Goal: Information Seeking & Learning: Compare options

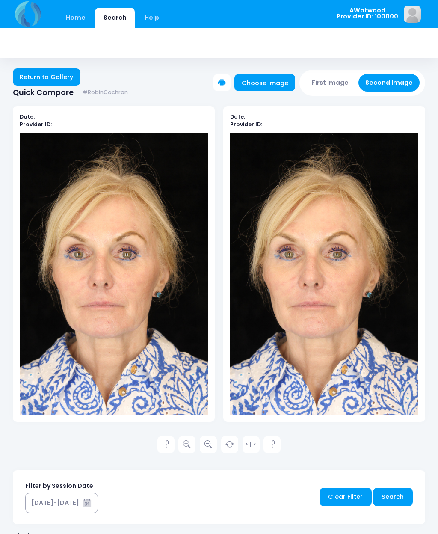
scroll to position [255, 0]
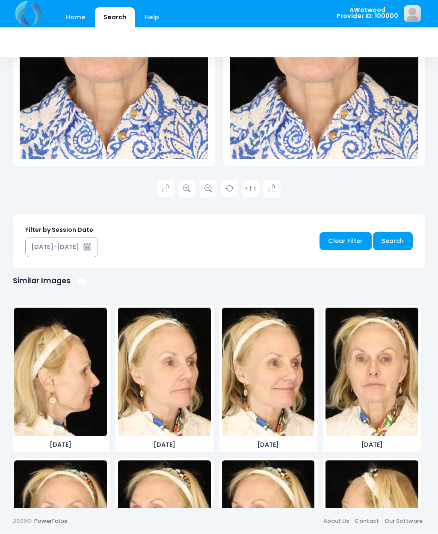
click at [80, 20] on link "Home" at bounding box center [75, 18] width 36 height 20
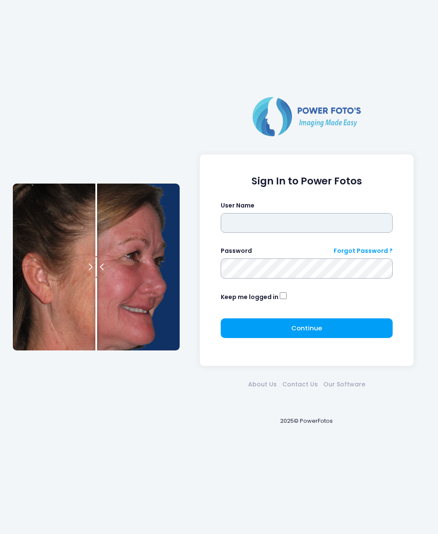
click at [296, 224] on input "text" at bounding box center [307, 223] width 172 height 20
type input "********"
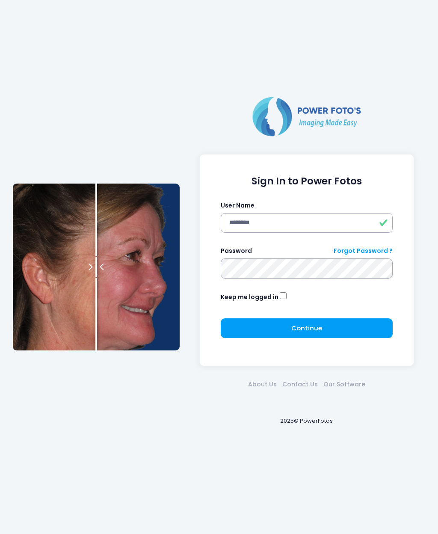
click at [338, 323] on button "Continue Please wait..." at bounding box center [307, 328] width 172 height 20
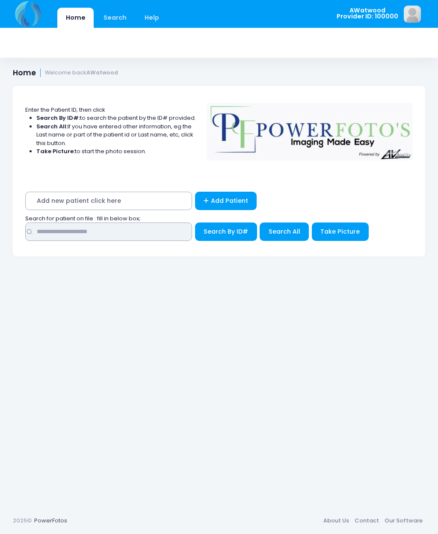
click at [139, 228] on input "text" at bounding box center [108, 232] width 167 height 18
type input "*******"
click at [292, 223] on button "Search All" at bounding box center [284, 232] width 49 height 18
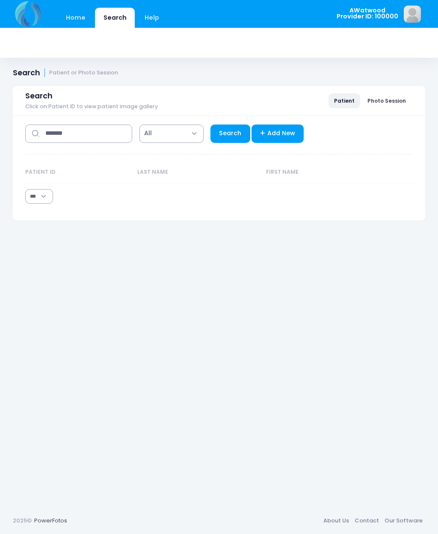
select select "***"
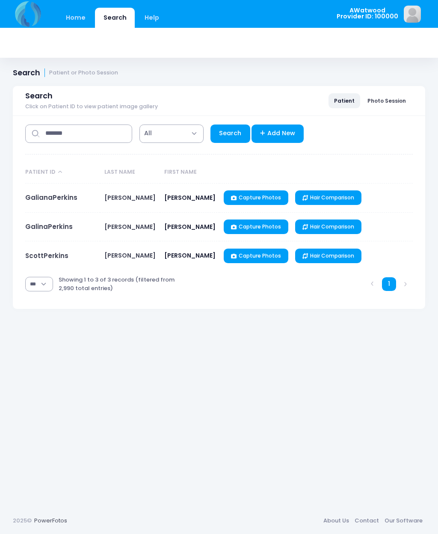
click at [44, 202] on link "GalianaPerkins" at bounding box center [51, 197] width 52 height 9
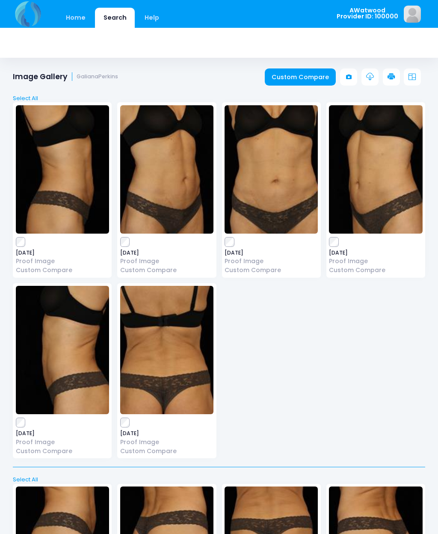
click at [72, 17] on link "Home" at bounding box center [75, 18] width 36 height 20
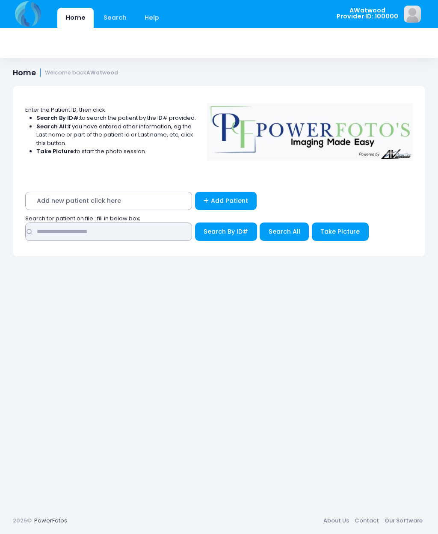
click at [131, 226] on input "text" at bounding box center [108, 232] width 167 height 18
type input "******"
click at [293, 231] on span "Search All" at bounding box center [285, 231] width 32 height 9
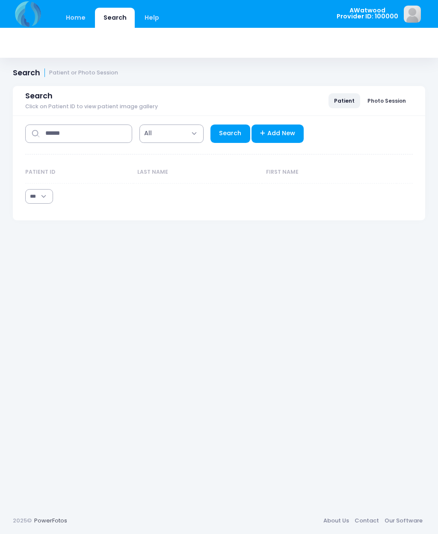
select select "***"
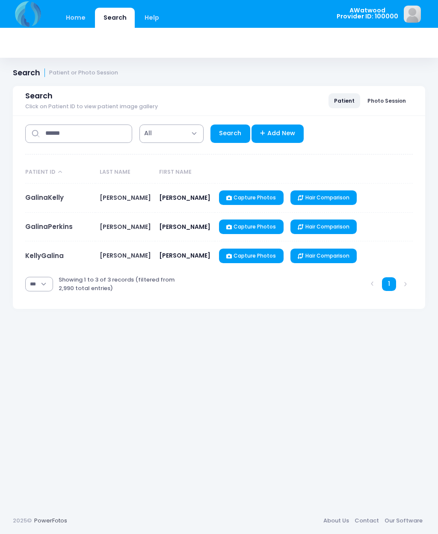
click at [63, 230] on link "GalinaPerkins" at bounding box center [48, 226] width 47 height 9
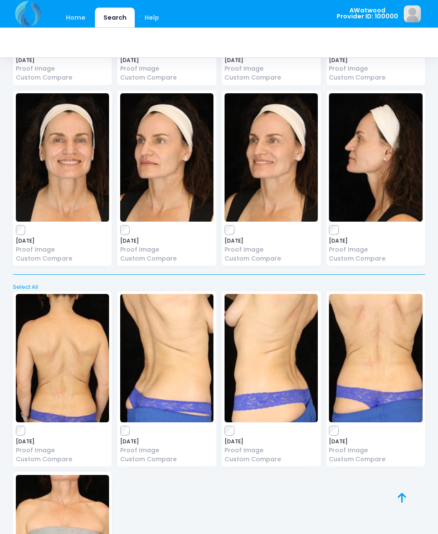
scroll to position [1731, 0]
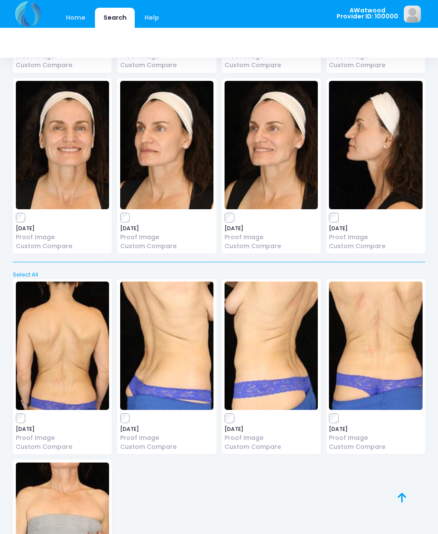
click at [60, 310] on img at bounding box center [62, 346] width 93 height 128
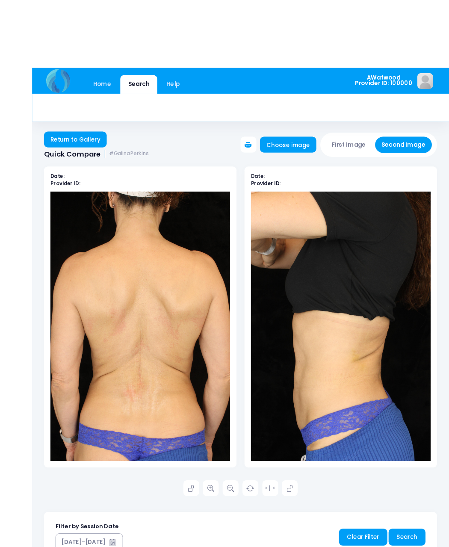
scroll to position [0, 0]
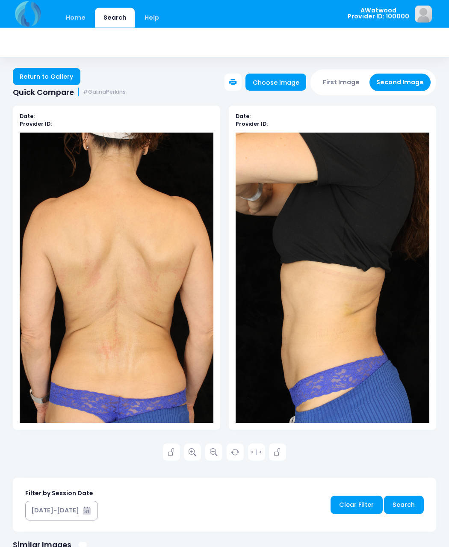
click at [78, 11] on link "Home" at bounding box center [75, 18] width 36 height 20
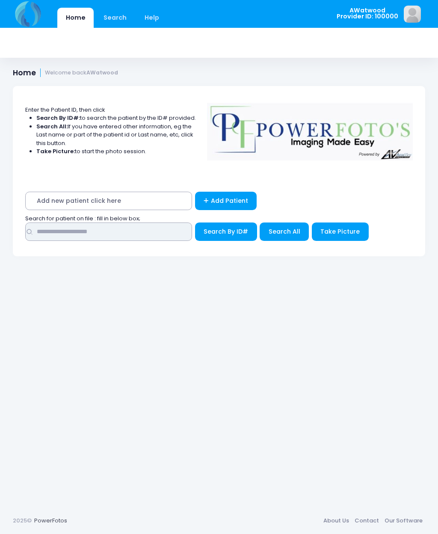
click at [75, 235] on input "text" at bounding box center [108, 232] width 167 height 18
type input "******"
click at [288, 235] on span "Search All" at bounding box center [285, 231] width 32 height 9
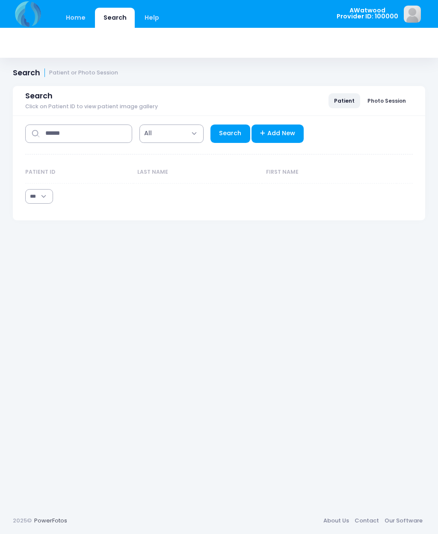
select select "***"
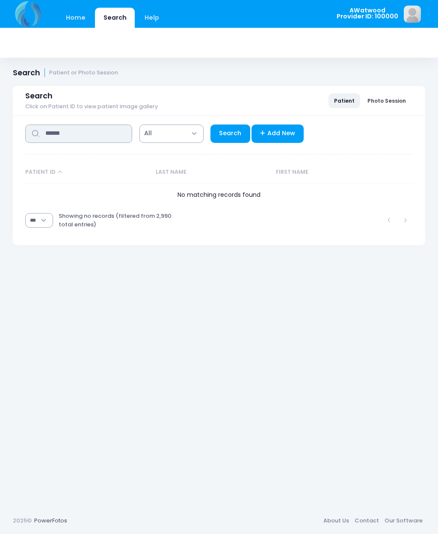
click at [81, 125] on input "******" at bounding box center [78, 134] width 107 height 18
click at [74, 132] on input "******" at bounding box center [78, 134] width 107 height 18
click at [73, 127] on input "******" at bounding box center [78, 134] width 107 height 18
type input "******"
click at [224, 141] on link "Search" at bounding box center [231, 134] width 40 height 18
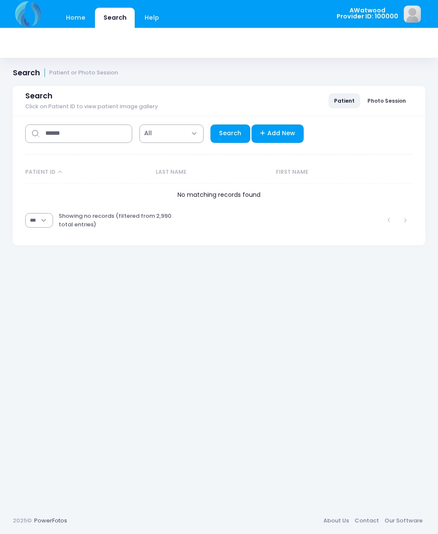
select select "***"
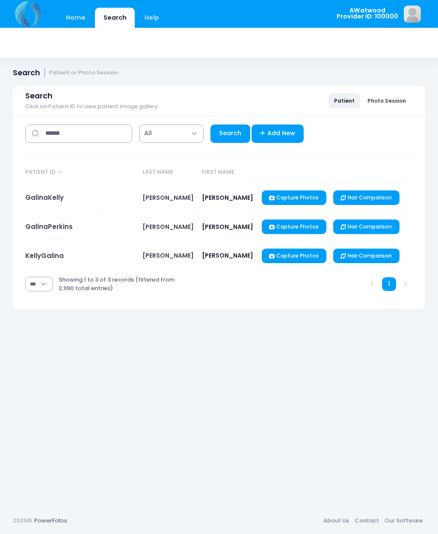
click at [50, 223] on link "GalinaPerkins" at bounding box center [48, 226] width 47 height 9
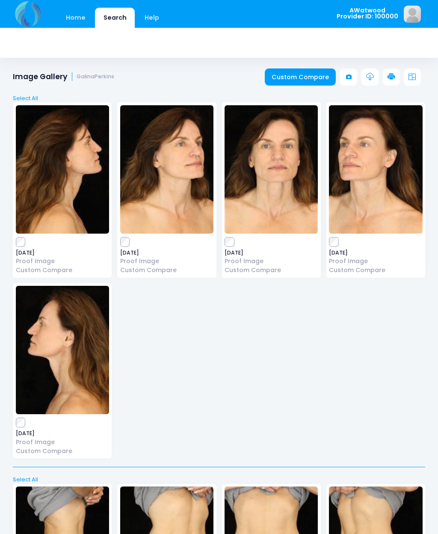
click at [72, 24] on link "Home" at bounding box center [75, 18] width 36 height 20
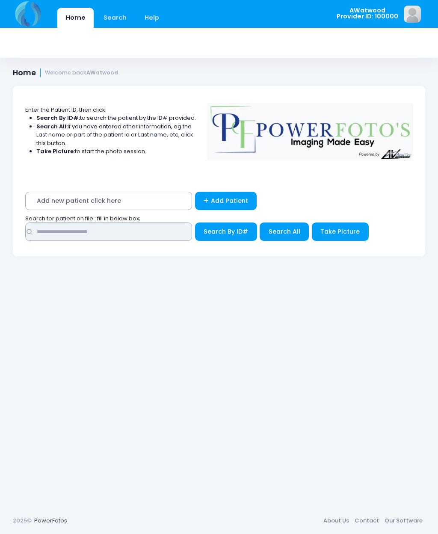
click at [69, 225] on input "text" at bounding box center [108, 232] width 167 height 18
type input "******"
click at [285, 236] on button "Search All" at bounding box center [284, 232] width 49 height 18
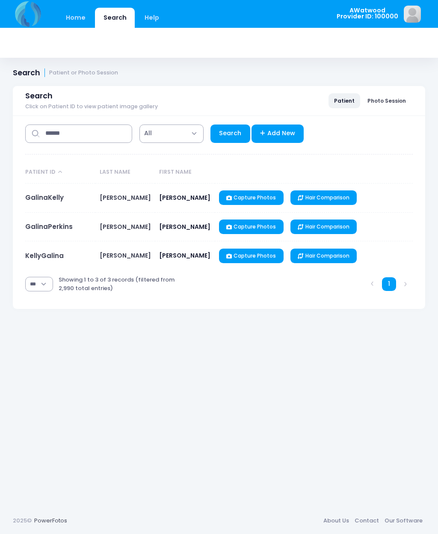
select select "***"
click at [38, 231] on link "GalinaPerkins" at bounding box center [48, 226] width 47 height 9
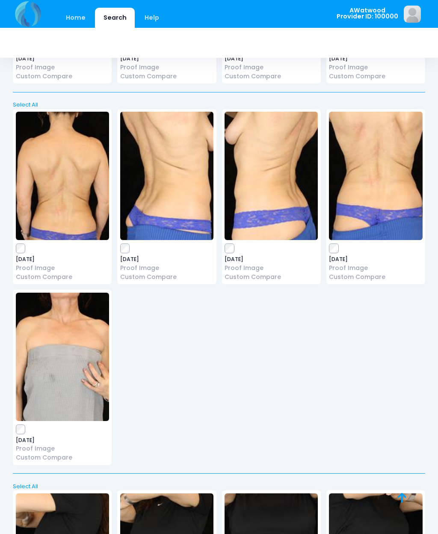
scroll to position [1900, 0]
click at [79, 197] on img at bounding box center [62, 176] width 93 height 128
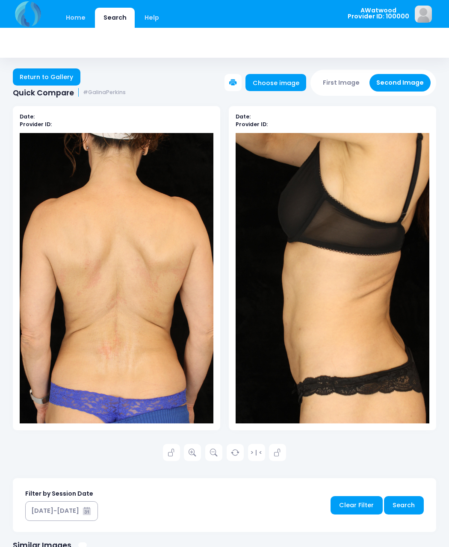
scroll to position [1, 0]
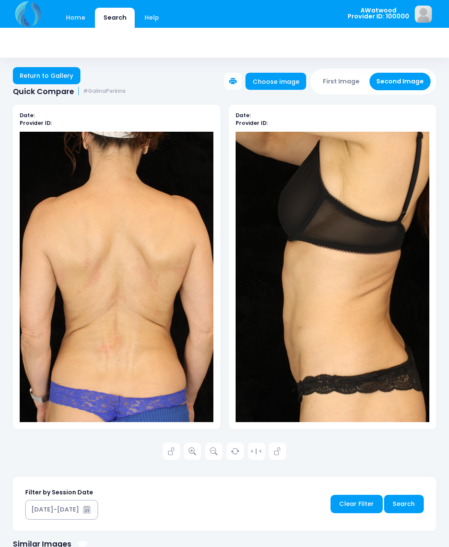
click at [46, 78] on link "Return to Gallery" at bounding box center [47, 75] width 68 height 17
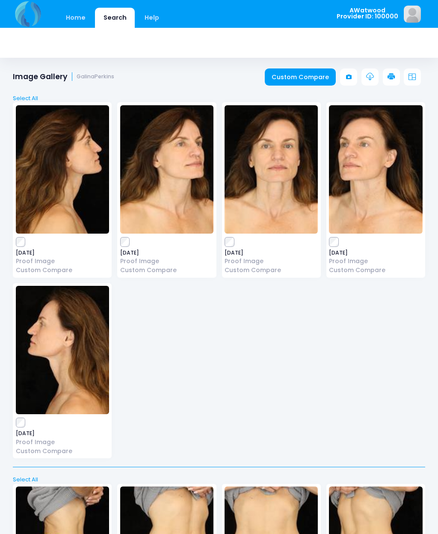
click at [303, 77] on link "Custom Compare" at bounding box center [300, 76] width 71 height 17
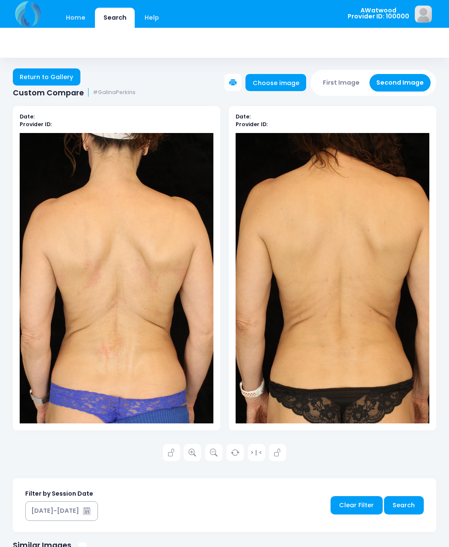
scroll to position [1, 0]
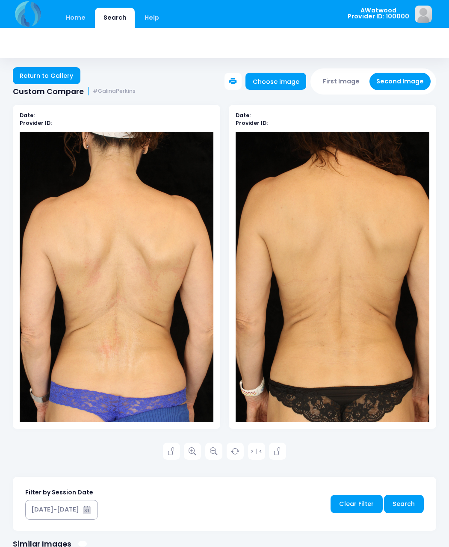
click at [190, 451] on icon at bounding box center [193, 452] width 8 height 8
click at [68, 74] on link "Return to Gallery" at bounding box center [47, 75] width 68 height 17
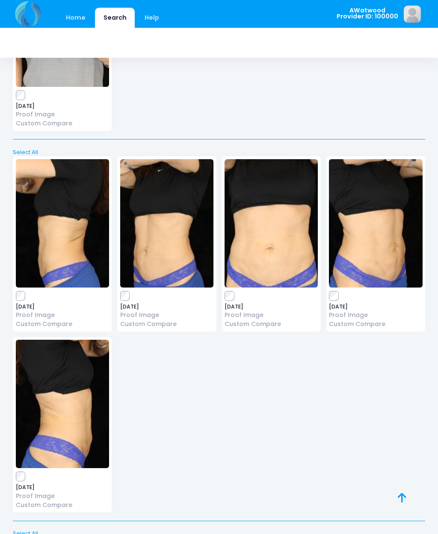
scroll to position [2235, 0]
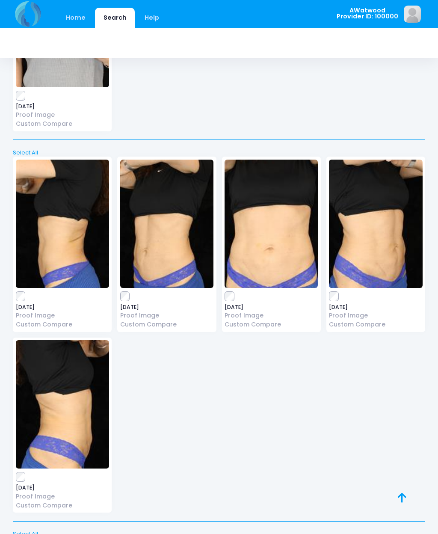
click at [379, 238] on img at bounding box center [375, 224] width 93 height 128
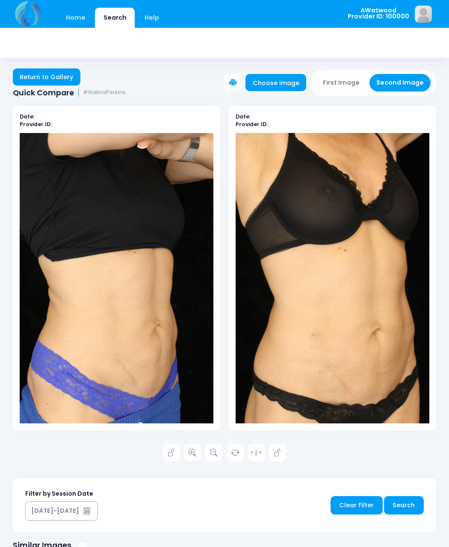
scroll to position [1, 0]
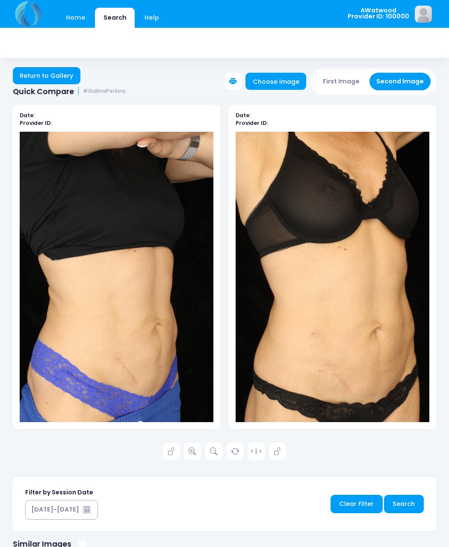
click at [196, 454] on icon at bounding box center [193, 452] width 8 height 8
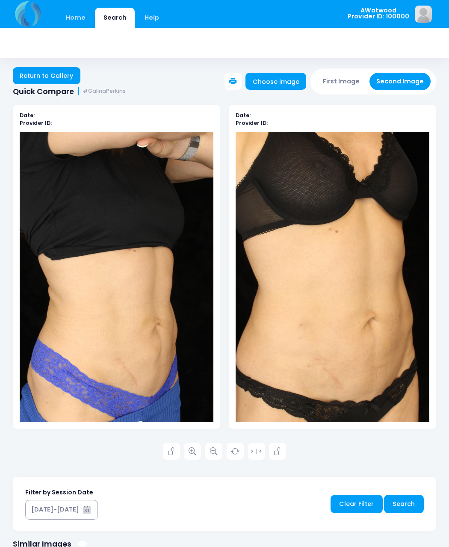
click at [65, 77] on link "Return to Gallery" at bounding box center [47, 75] width 68 height 17
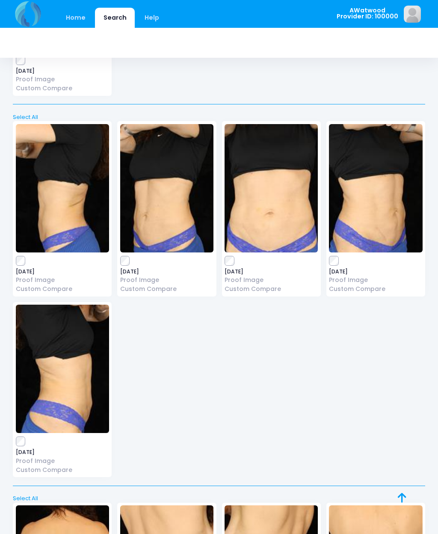
scroll to position [2270, 0]
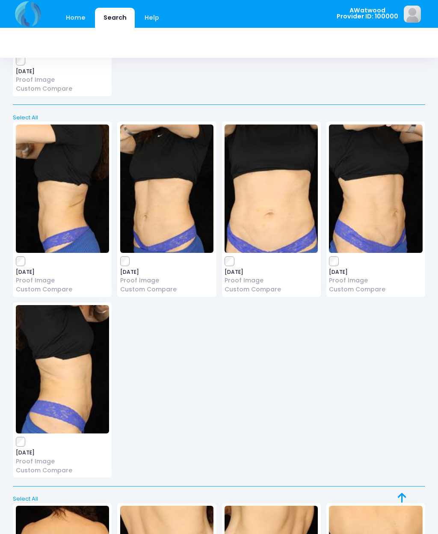
click at [276, 198] on img at bounding box center [271, 189] width 93 height 128
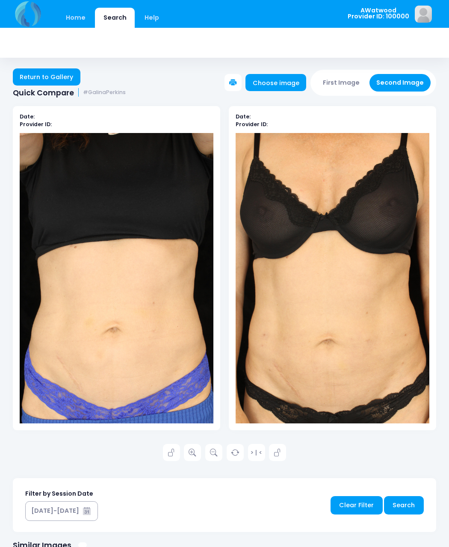
scroll to position [1, 0]
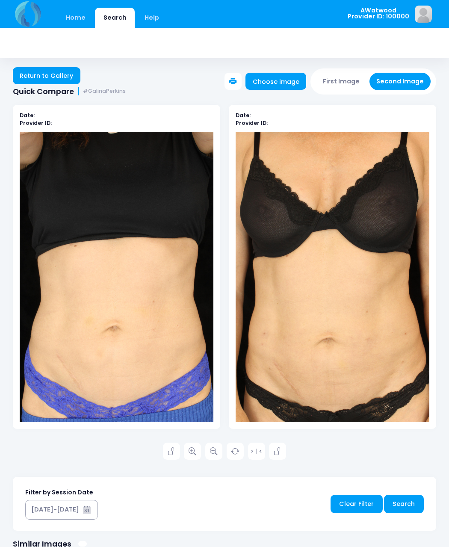
click at [198, 453] on link at bounding box center [192, 451] width 17 height 17
click at [64, 77] on link "Return to Gallery" at bounding box center [47, 75] width 68 height 17
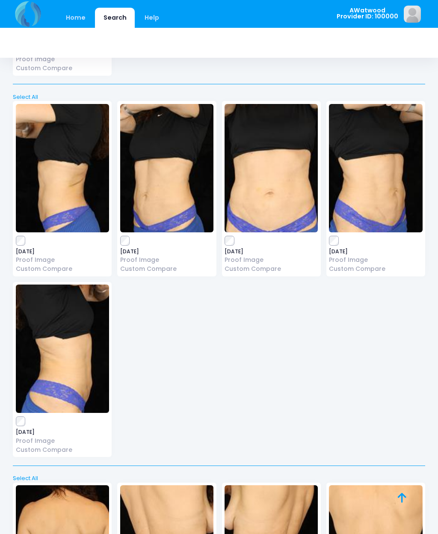
scroll to position [2265, 0]
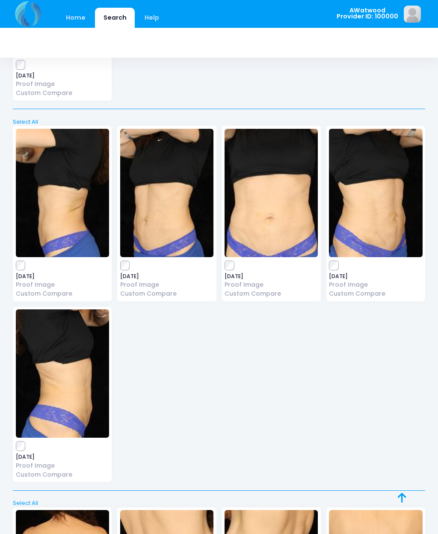
click at [165, 204] on img at bounding box center [166, 193] width 93 height 128
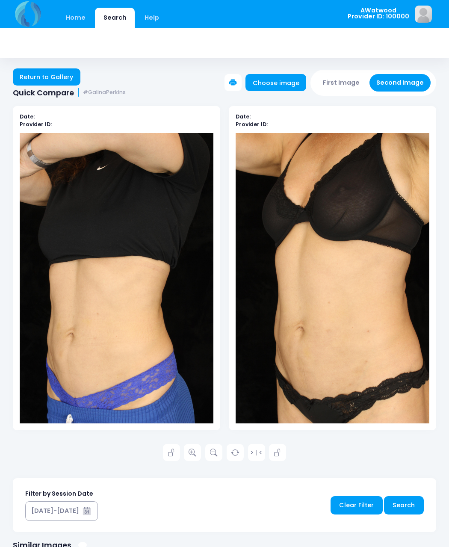
scroll to position [1, 0]
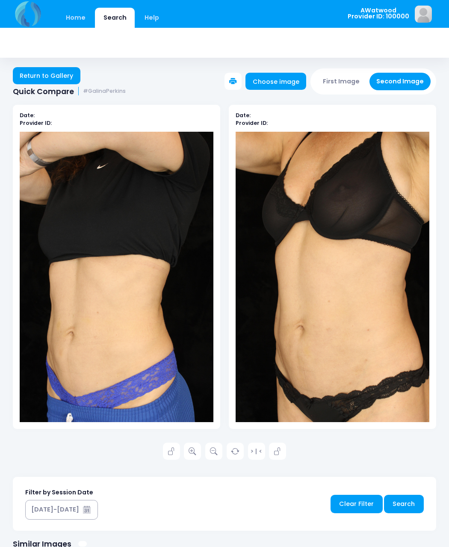
click at [192, 456] on link at bounding box center [192, 451] width 17 height 17
click at [65, 73] on link "Return to Gallery" at bounding box center [47, 75] width 68 height 17
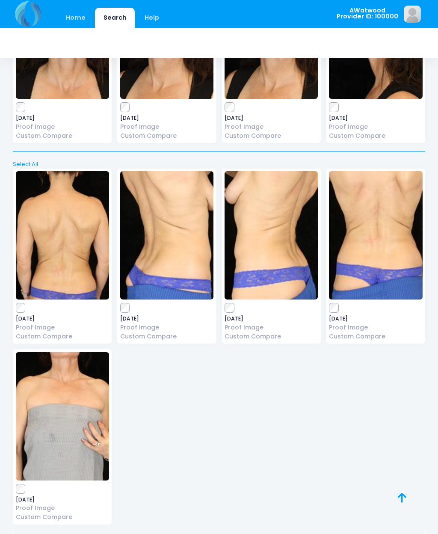
scroll to position [1841, 0]
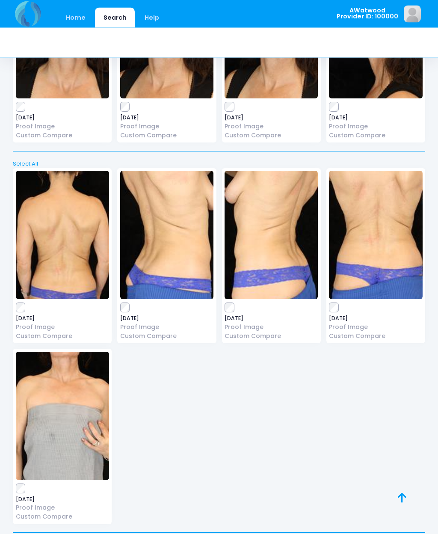
click at [67, 243] on img at bounding box center [62, 235] width 93 height 128
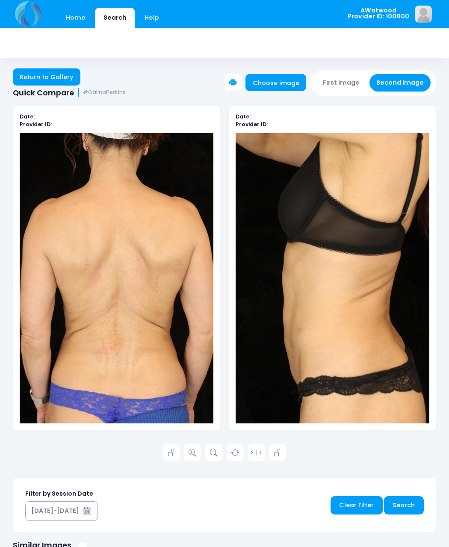
scroll to position [1, 0]
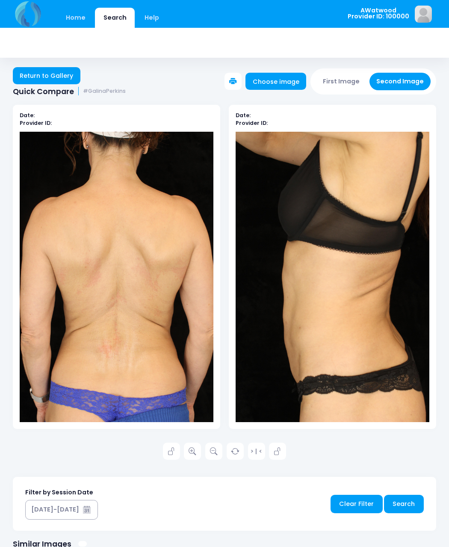
click at [58, 80] on link "Return to Gallery" at bounding box center [47, 75] width 68 height 17
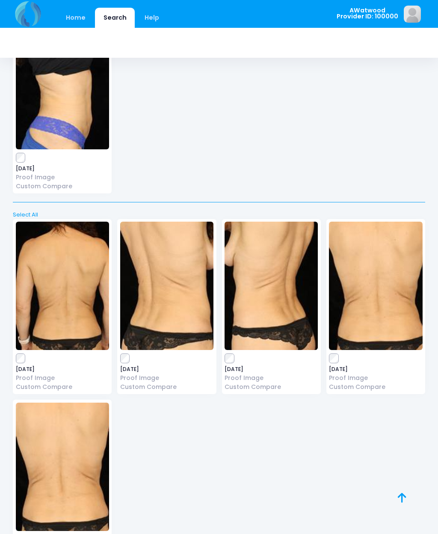
scroll to position [2554, 0]
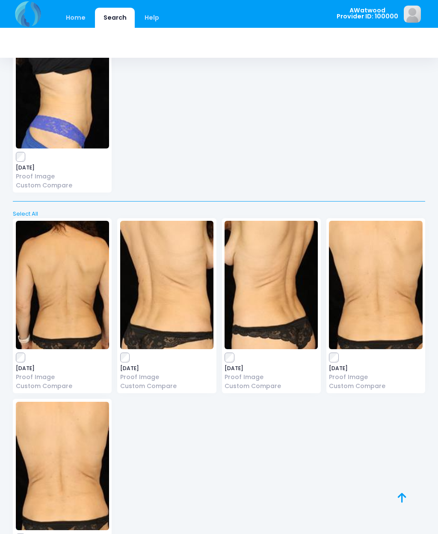
click at [405, 498] on icon at bounding box center [402, 498] width 9 height 0
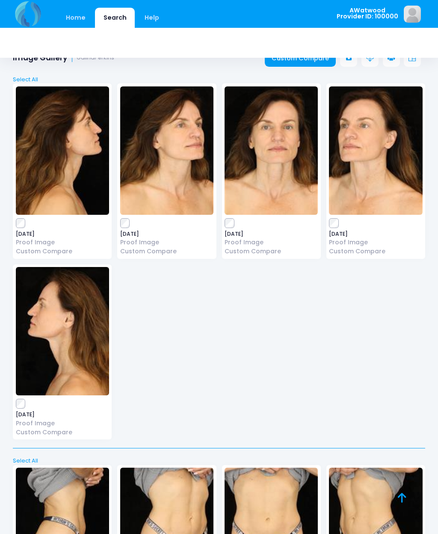
scroll to position [0, 0]
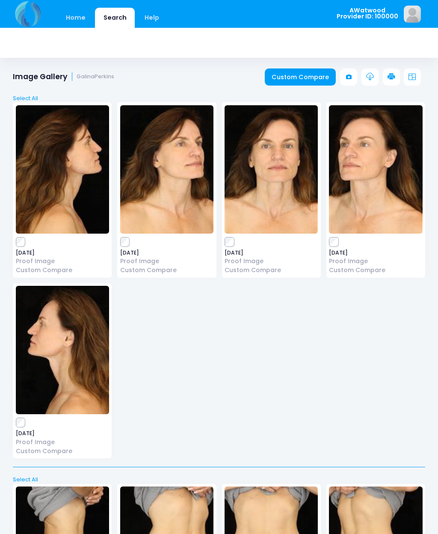
click at [303, 77] on link "Custom Compare" at bounding box center [300, 76] width 71 height 17
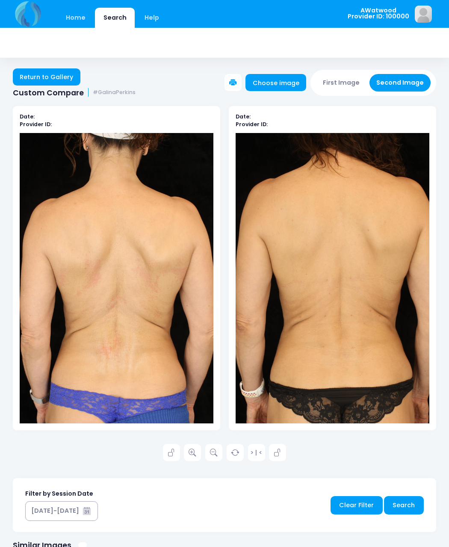
scroll to position [1, 0]
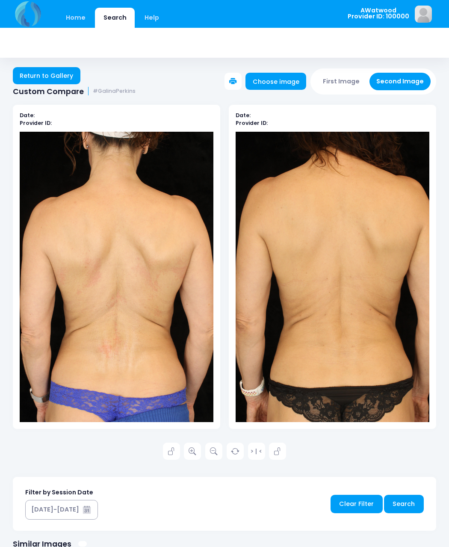
click at [193, 452] on icon at bounding box center [193, 452] width 8 height 8
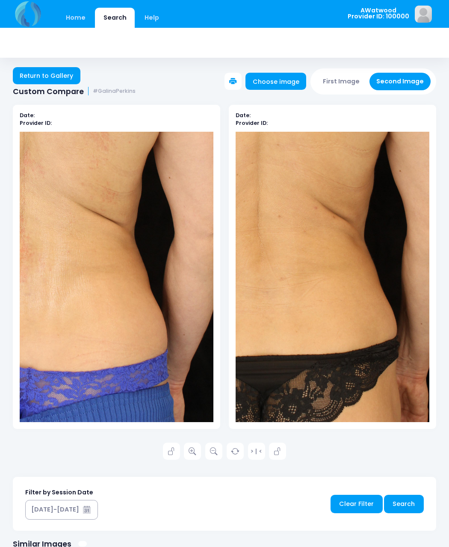
click at [66, 80] on link "Return to Gallery" at bounding box center [47, 75] width 68 height 17
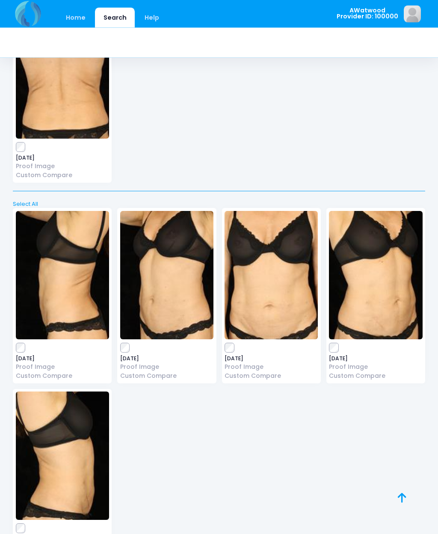
scroll to position [2969, 0]
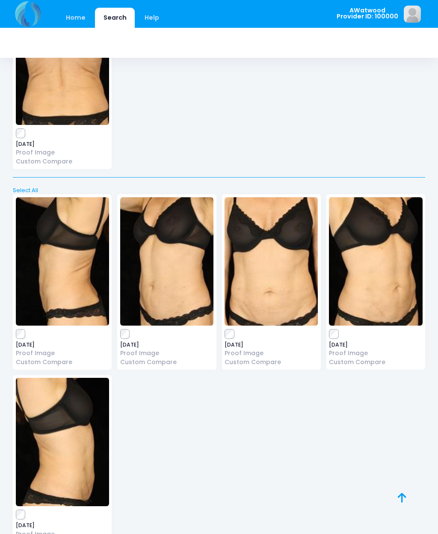
click at [407, 521] on link at bounding box center [411, 507] width 27 height 27
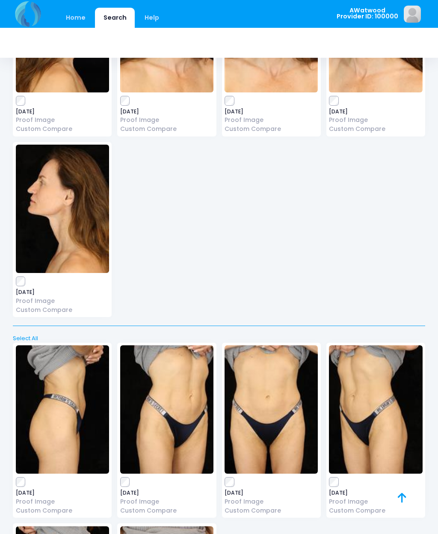
scroll to position [0, 0]
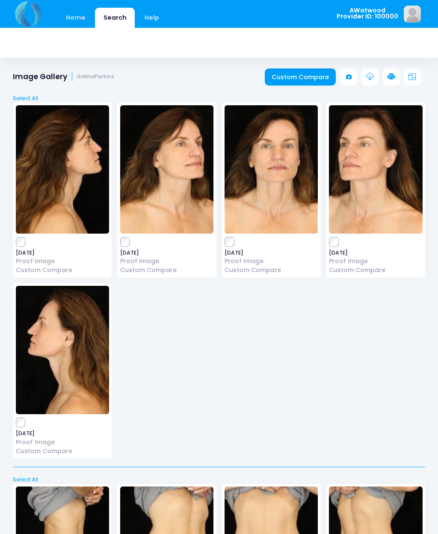
click at [302, 80] on link "Custom Compare" at bounding box center [300, 76] width 71 height 17
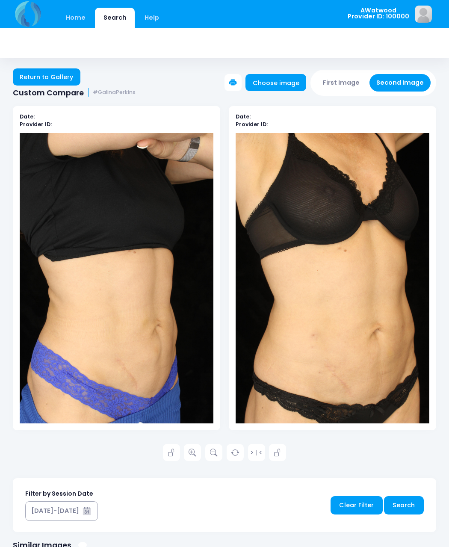
scroll to position [1, 0]
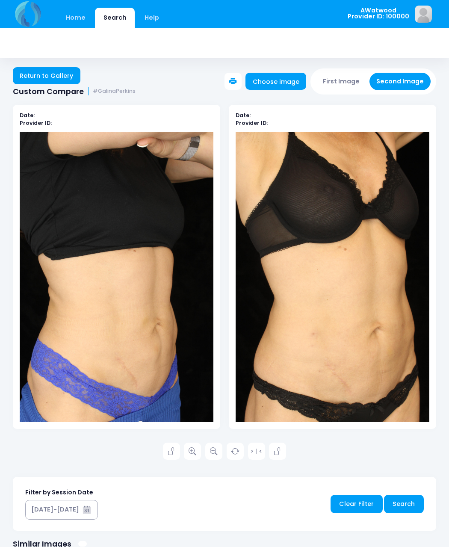
click at [187, 446] on link at bounding box center [192, 451] width 17 height 17
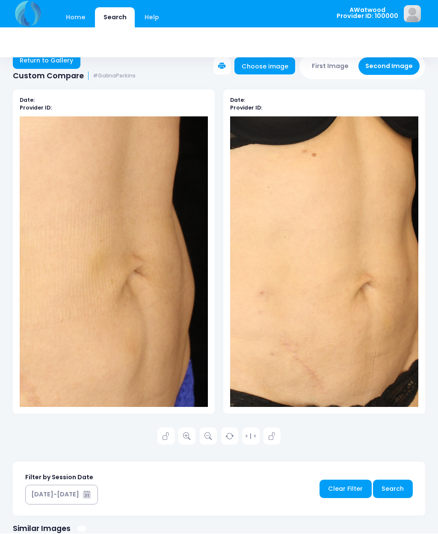
scroll to position [17, 0]
